Goal: Task Accomplishment & Management: Manage account settings

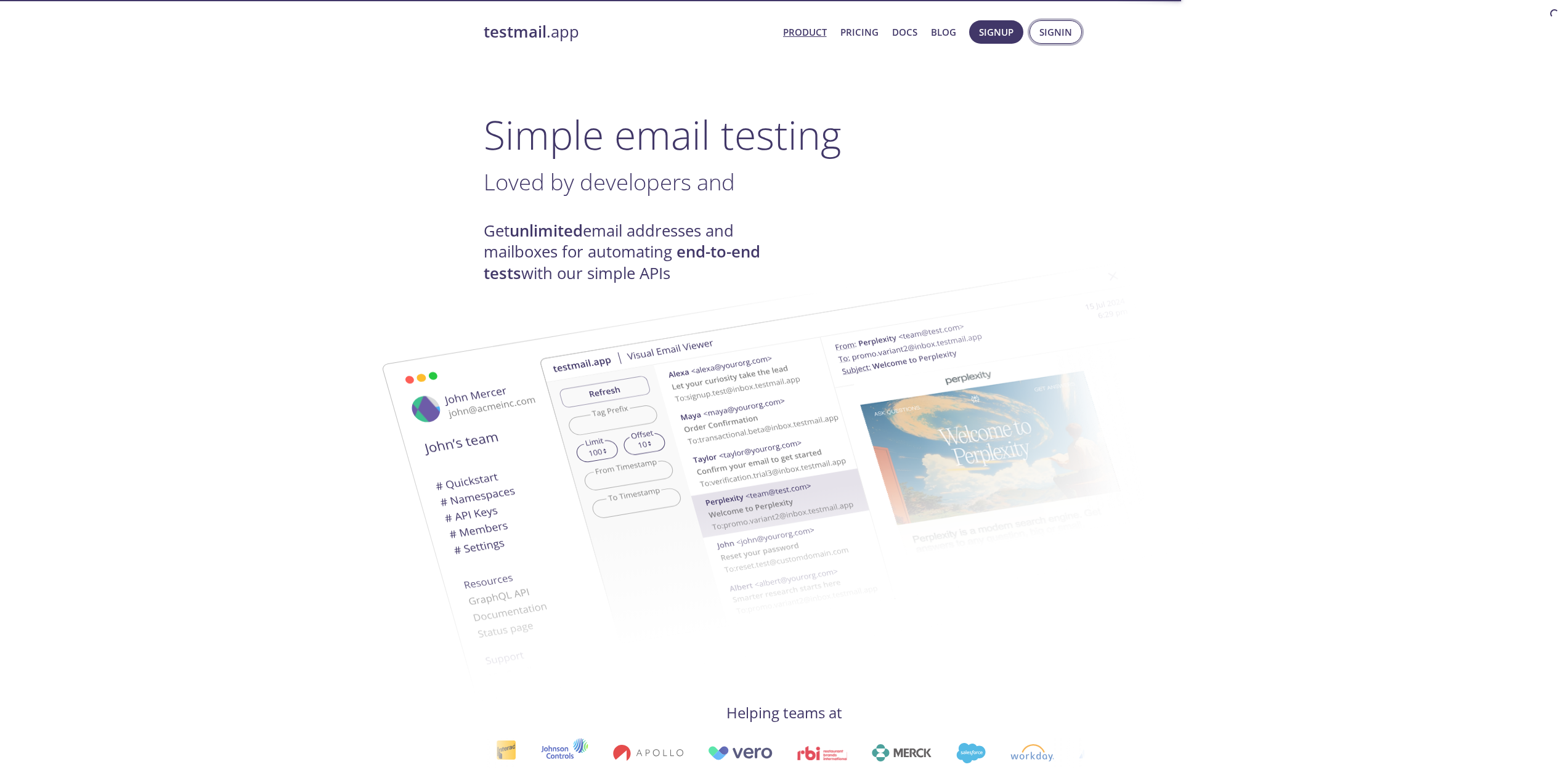
click at [1052, 30] on span "Signin" at bounding box center [1055, 32] width 32 height 16
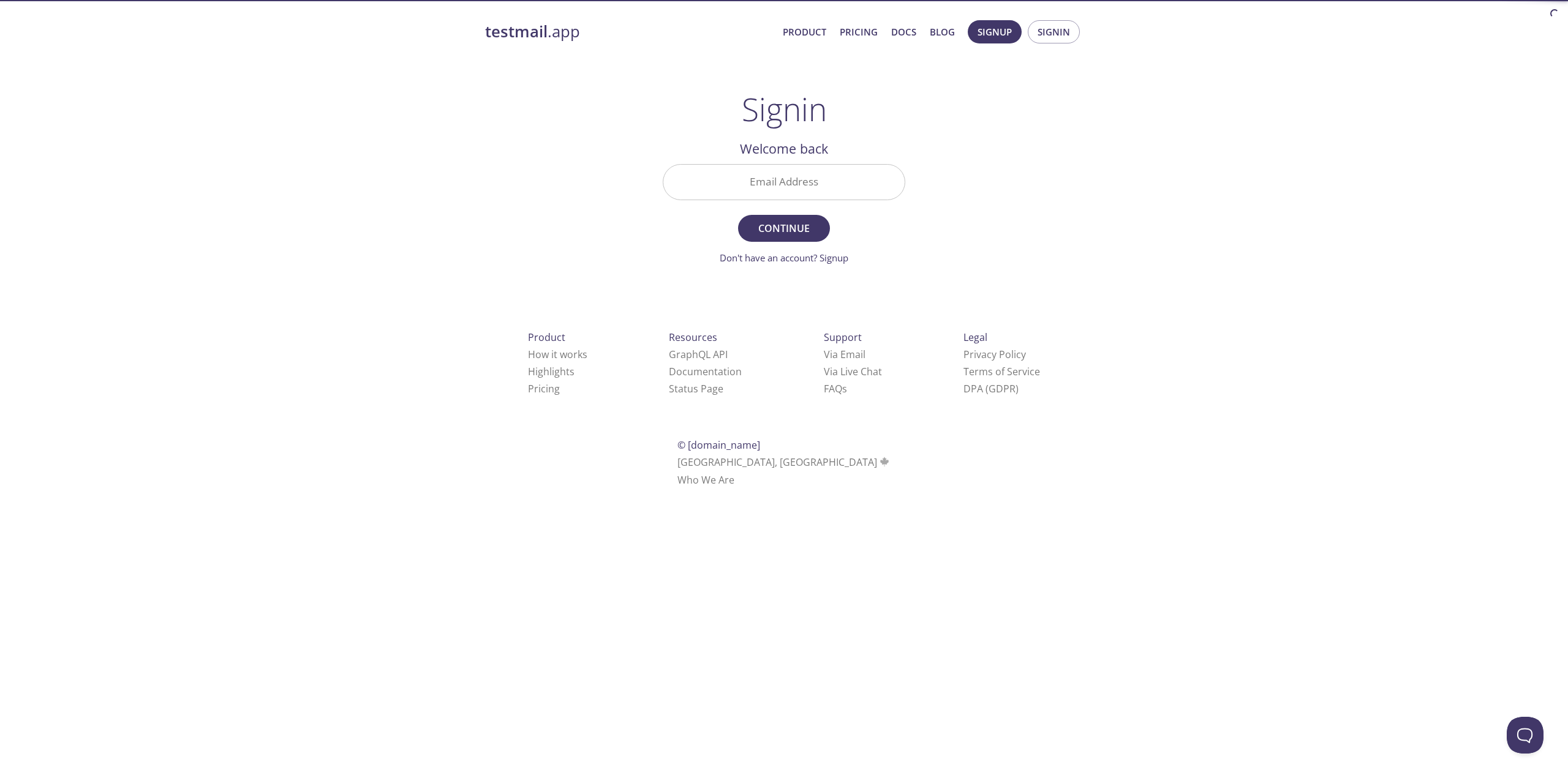
click at [776, 199] on input "Email Address" at bounding box center [784, 182] width 242 height 35
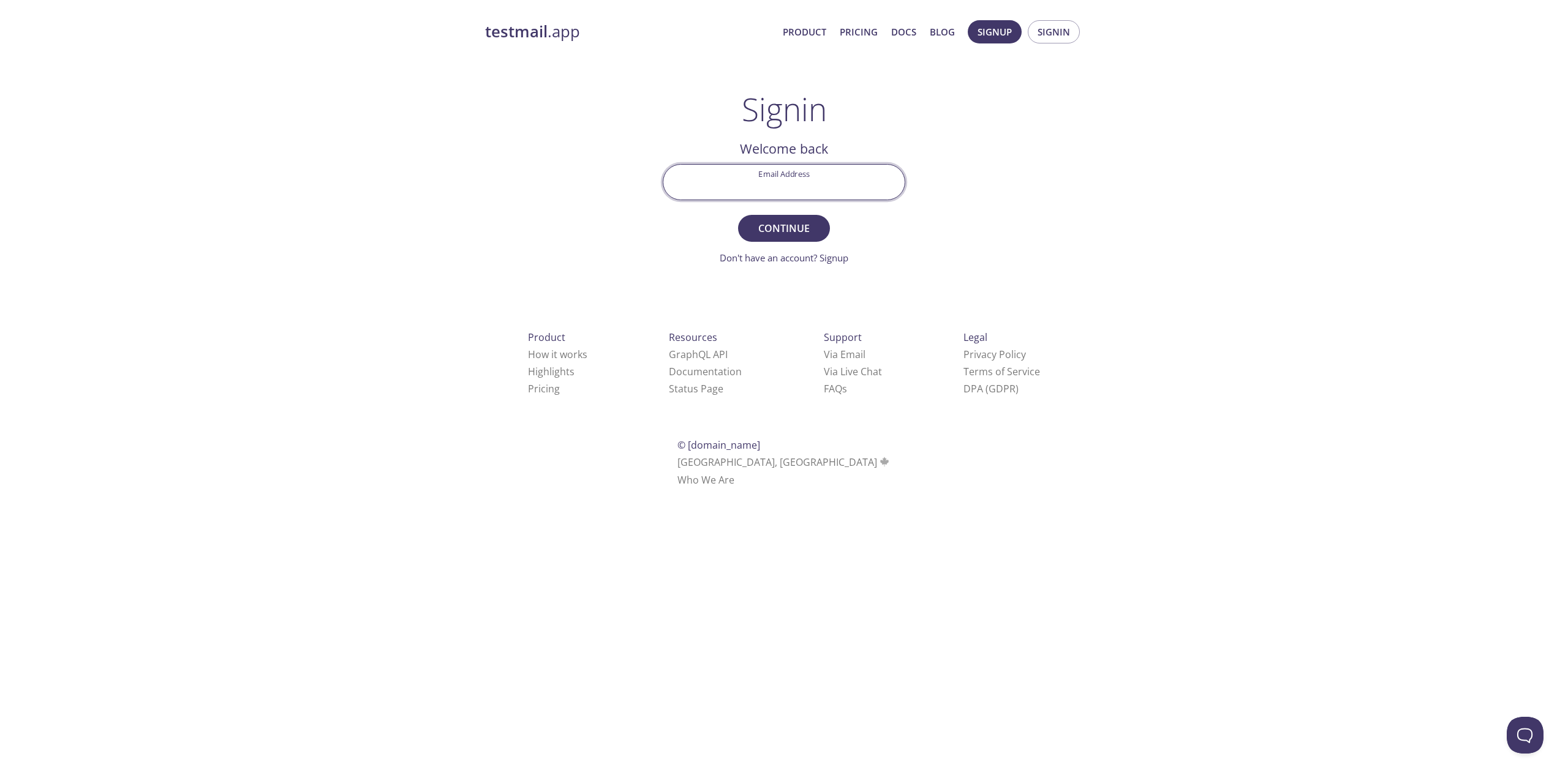
type input "[EMAIL_ADDRESS][PERSON_NAME][DOMAIN_NAME]"
click at [782, 238] on button "Continue" at bounding box center [784, 228] width 92 height 27
click at [726, 165] on input "Signin Security Code" at bounding box center [784, 182] width 242 height 35
paste input "QKE8RBK"
type input "QKE8RBK"
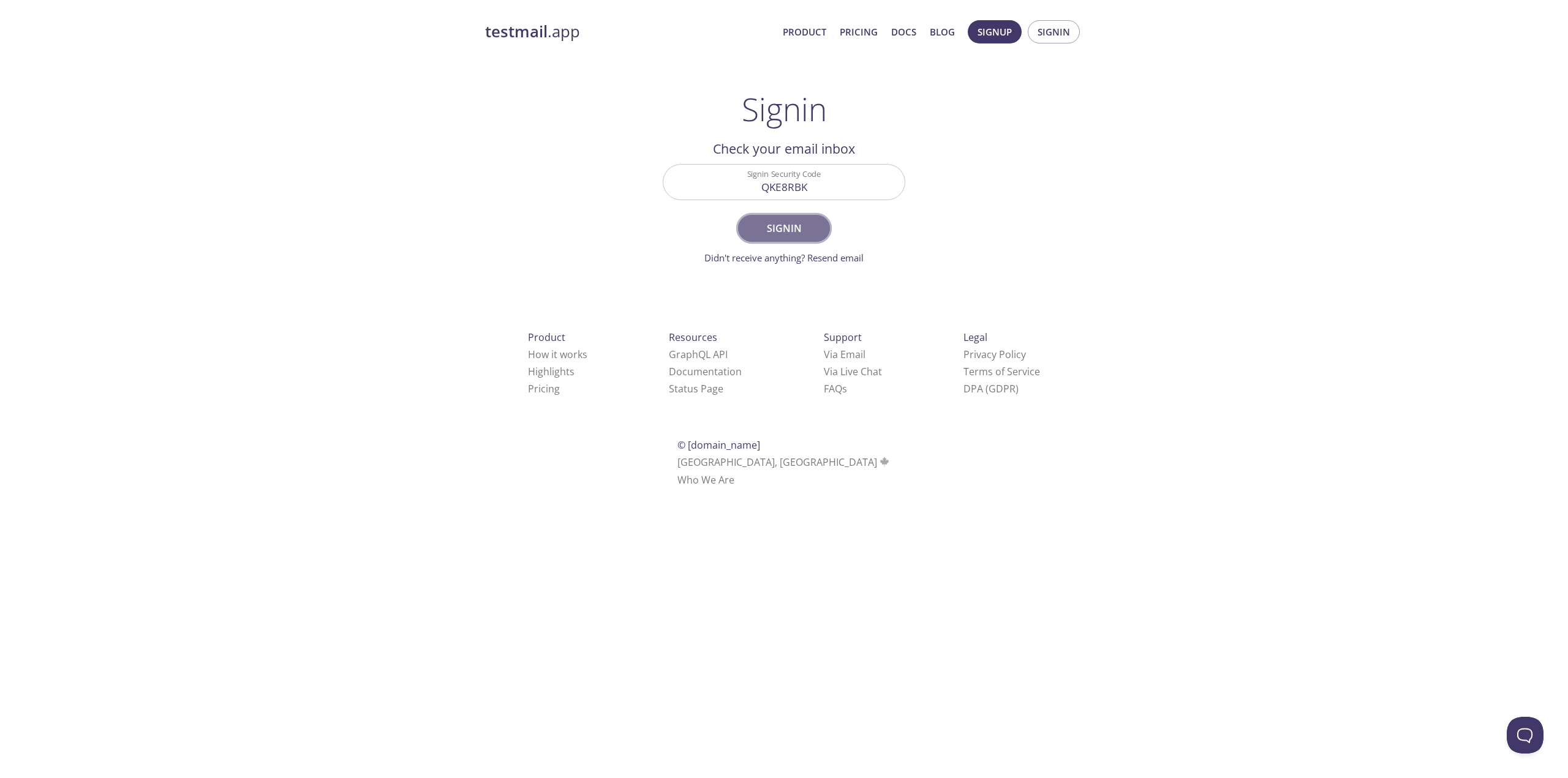
drag, startPoint x: 764, startPoint y: 228, endPoint x: 742, endPoint y: 245, distance: 27.8
click at [763, 227] on span "Signin" at bounding box center [784, 228] width 65 height 17
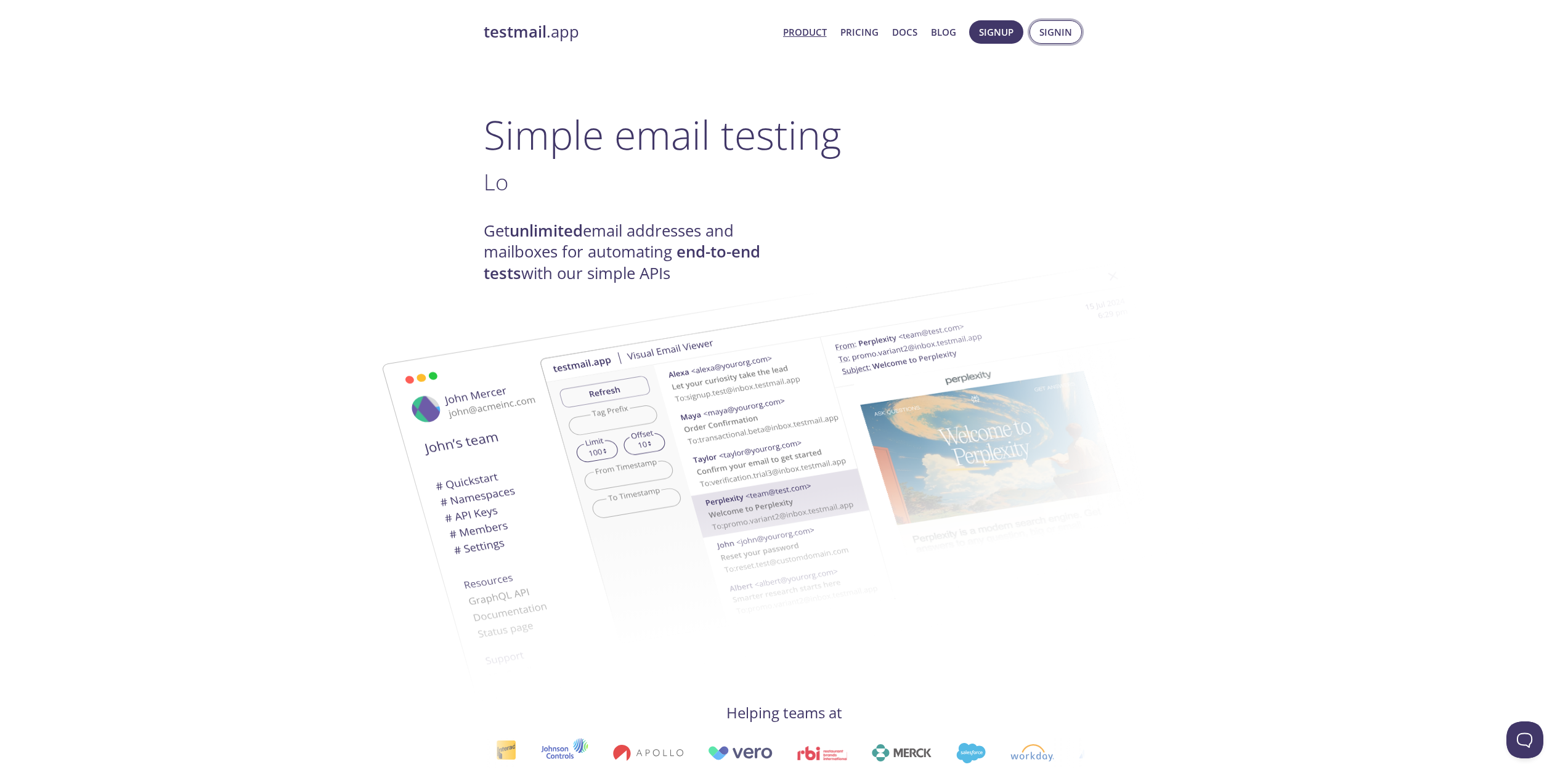
click at [1055, 26] on span "Signin" at bounding box center [1055, 32] width 32 height 16
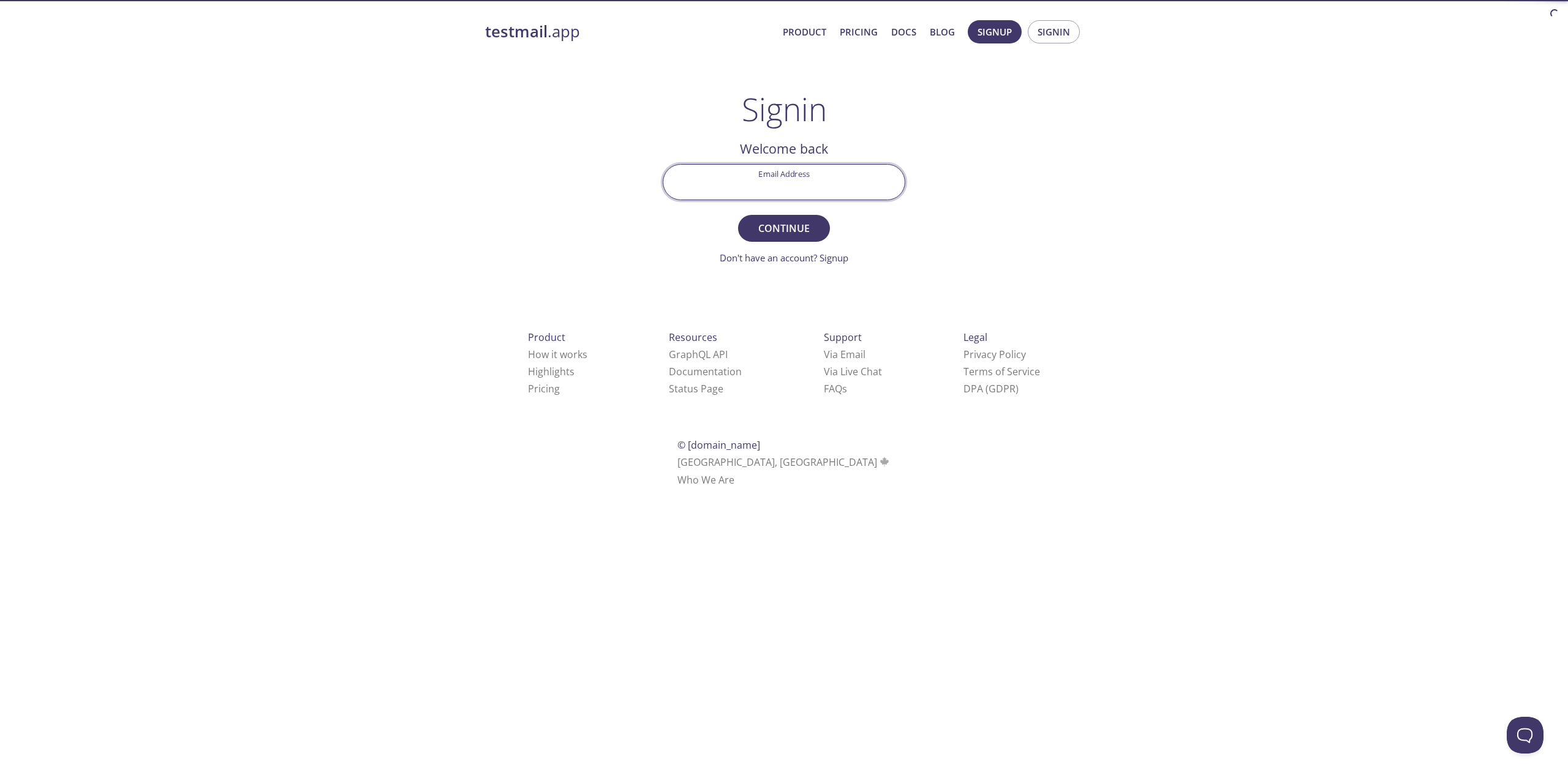
click at [723, 165] on input "Email Address" at bounding box center [784, 182] width 242 height 35
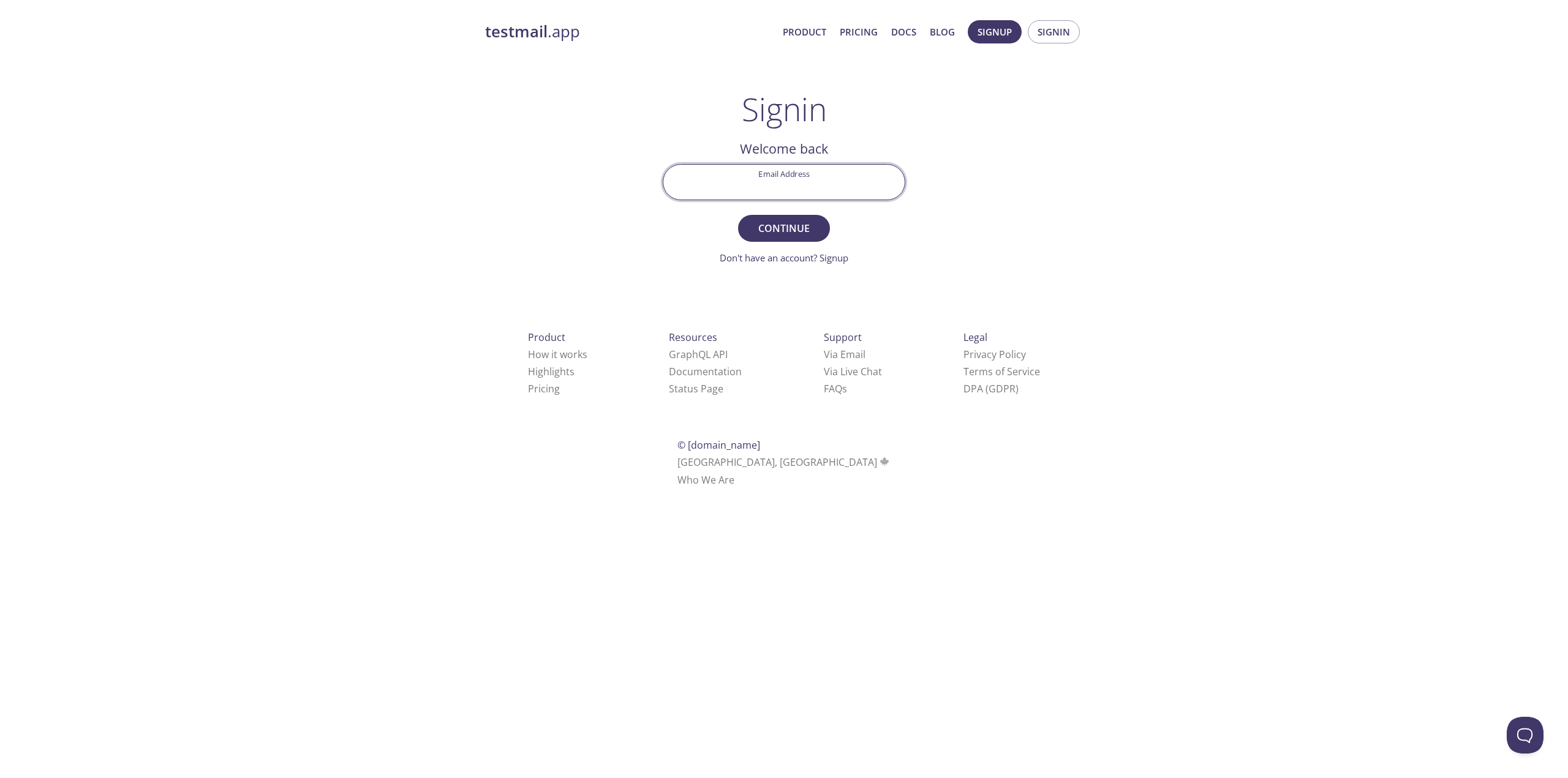
type input "[EMAIL_ADDRESS][PERSON_NAME][DOMAIN_NAME]"
click at [767, 232] on span "Continue" at bounding box center [784, 228] width 65 height 17
click at [809, 194] on input "Signin Security Code" at bounding box center [784, 182] width 242 height 35
paste input "3W65E5B"
type input "3W65E5B"
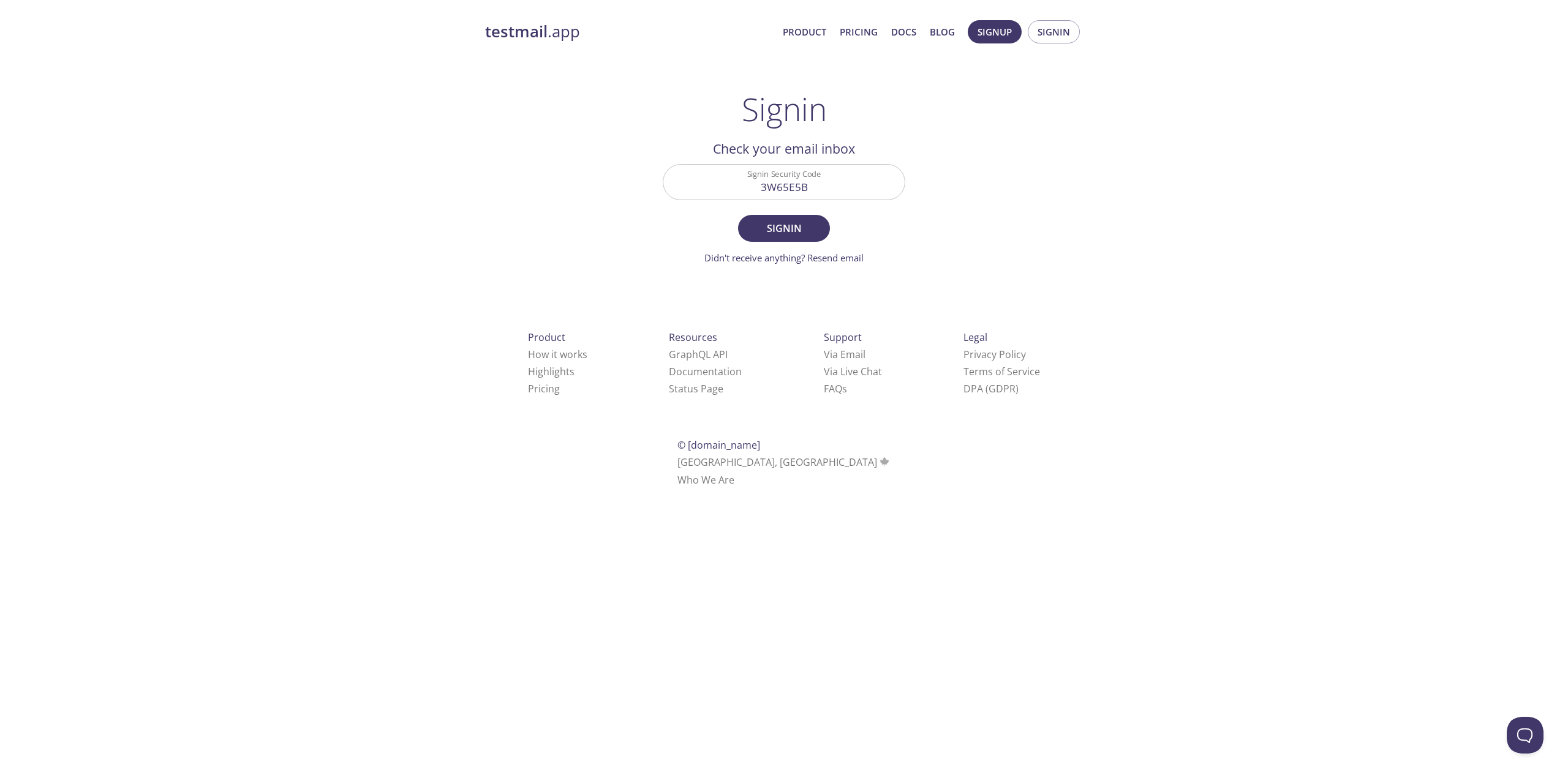
click at [638, 224] on div "testmail .app Product Pricing Docs Blog Signup Signin Signin Welcome back Email…" at bounding box center [784, 267] width 627 height 511
click at [765, 225] on span "Signin" at bounding box center [784, 228] width 65 height 17
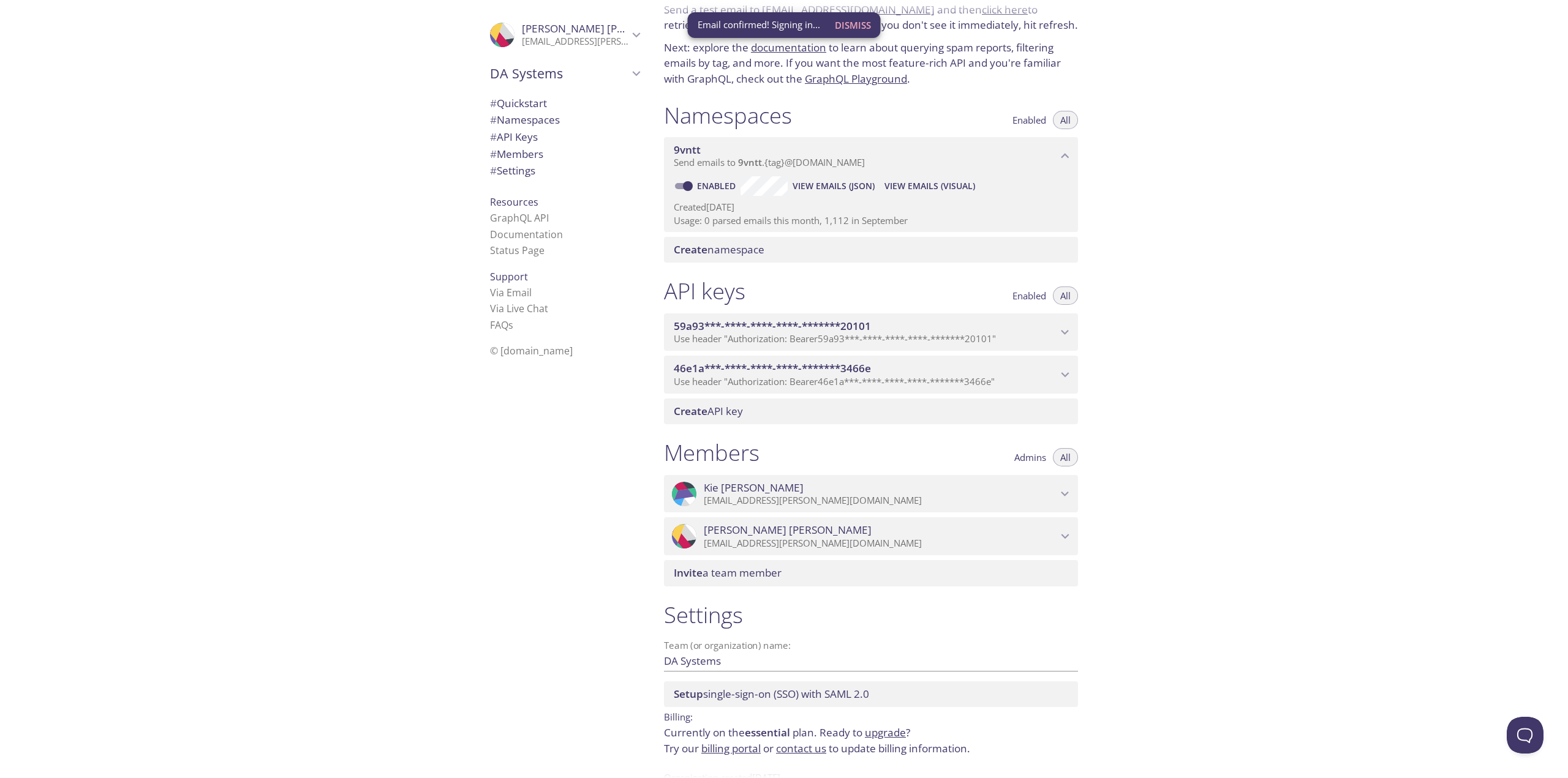
scroll to position [93, 0]
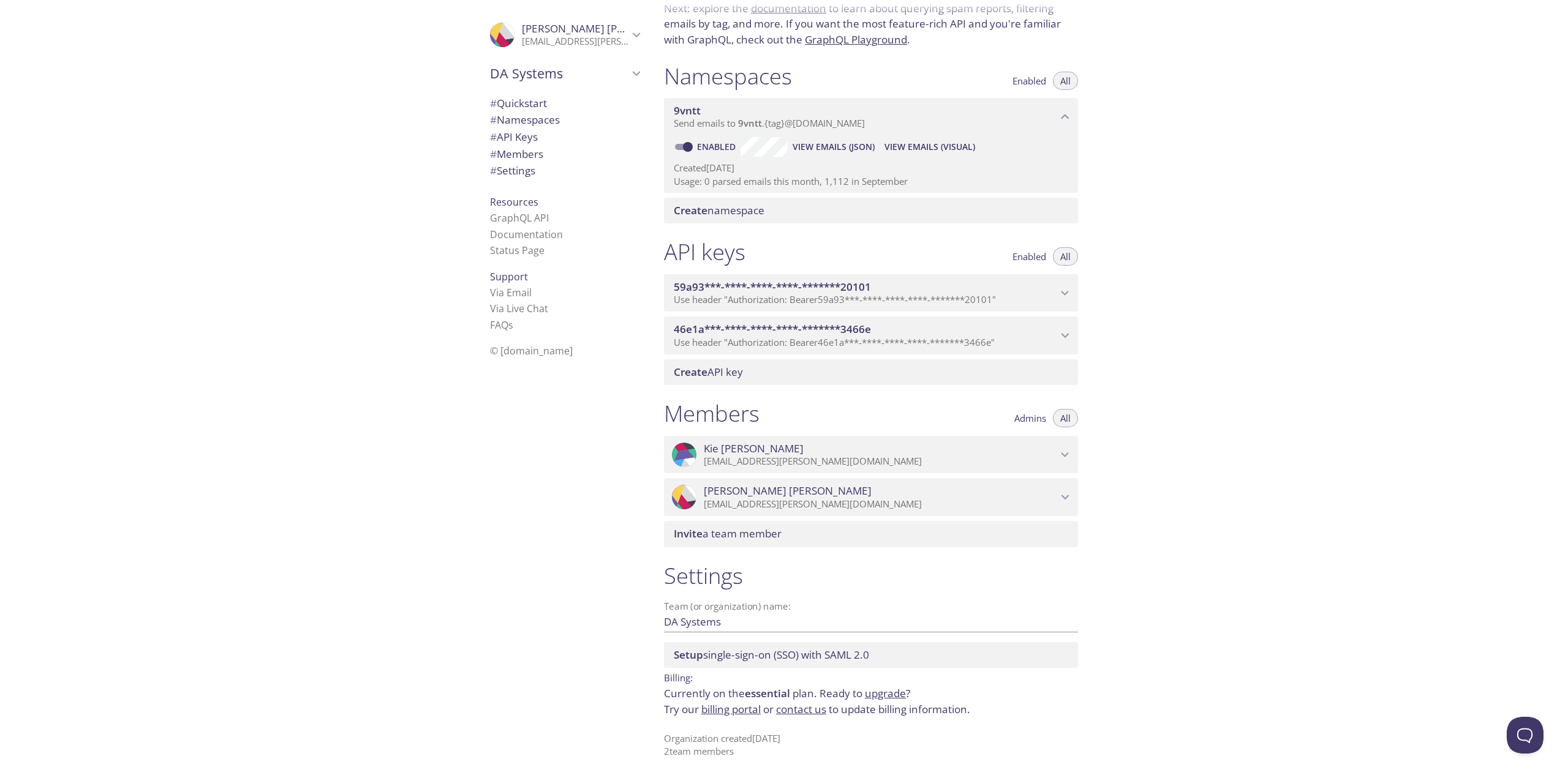
click at [762, 536] on span "Invite a team member" at bounding box center [727, 533] width 108 height 14
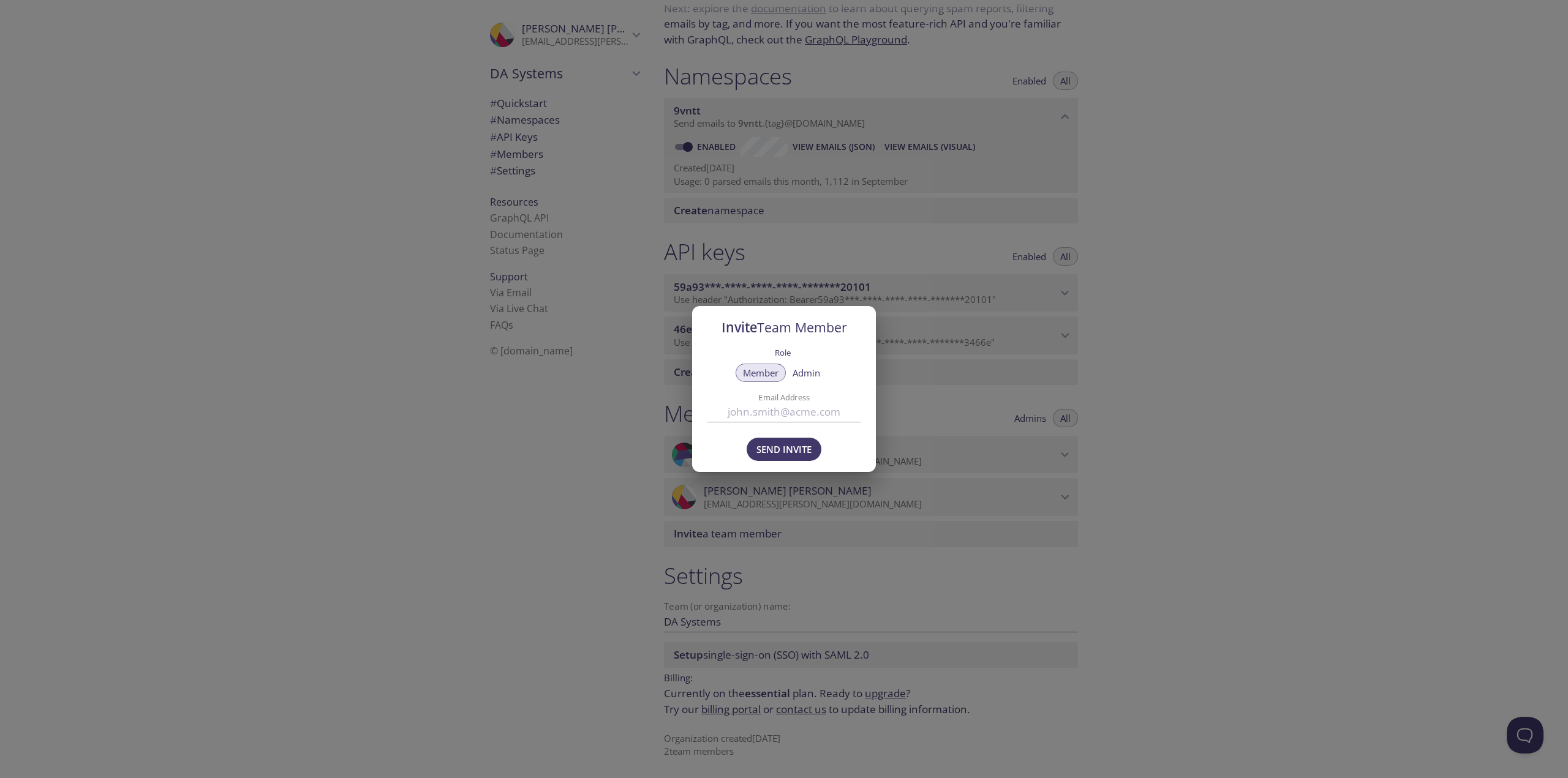
click at [442, 550] on div "Invite Team Member Role Member Admin Email Address Send Invite" at bounding box center [784, 389] width 1568 height 778
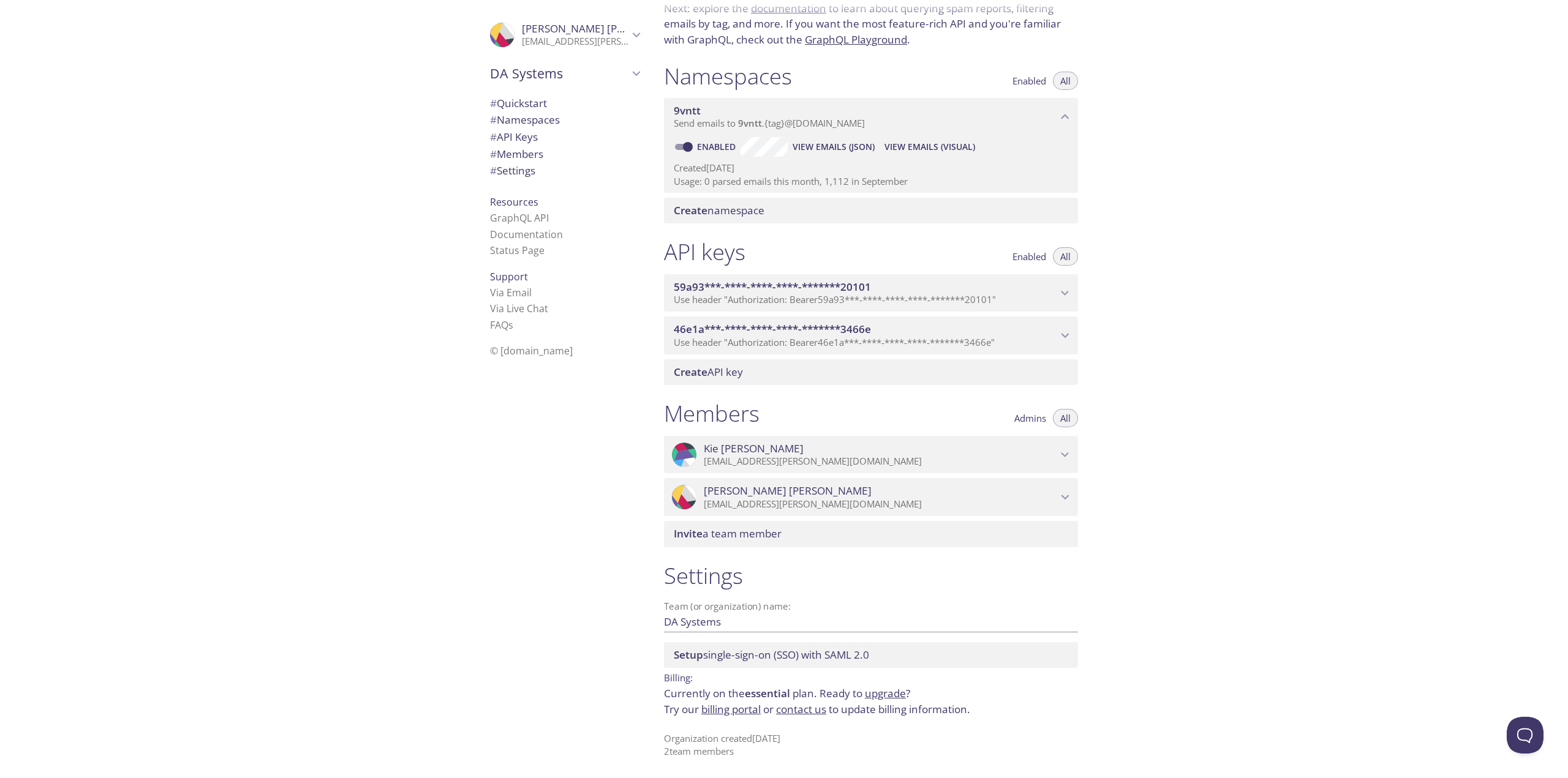
click at [741, 710] on link "billing portal" at bounding box center [730, 710] width 59 height 14
